Goal: Task Accomplishment & Management: Manage account settings

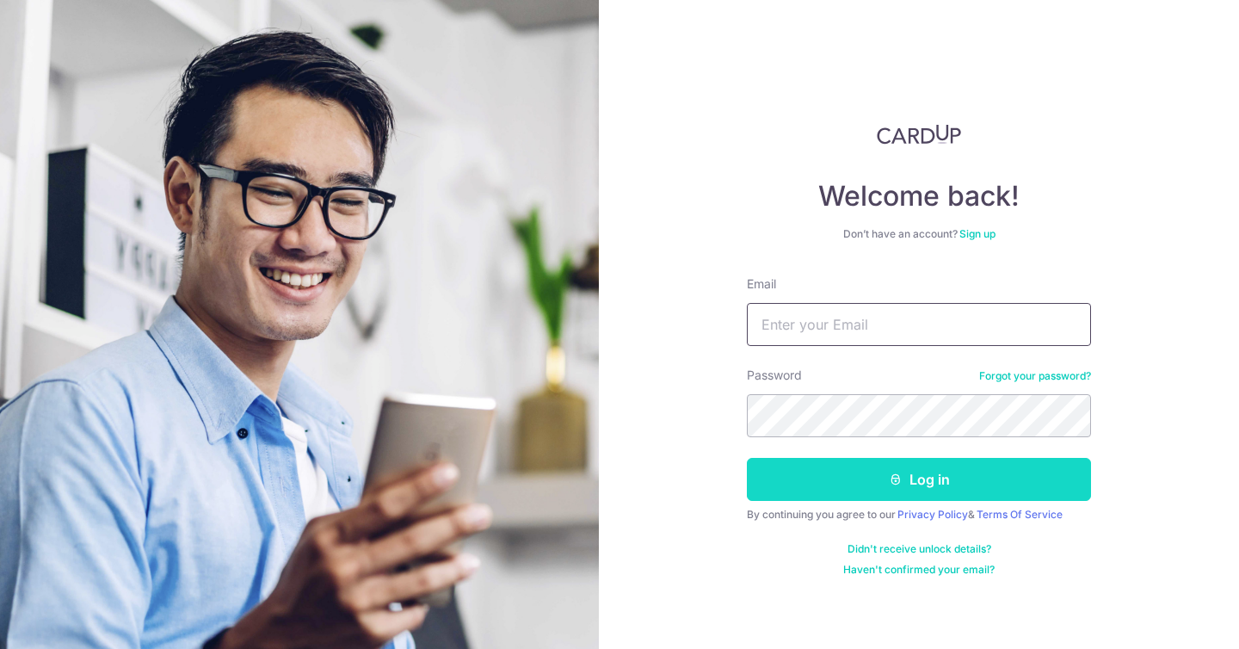
type input "[EMAIL_ADDRESS][DOMAIN_NAME]"
click at [858, 468] on button "Log in" at bounding box center [919, 479] width 344 height 43
